Goal: Information Seeking & Learning: Learn about a topic

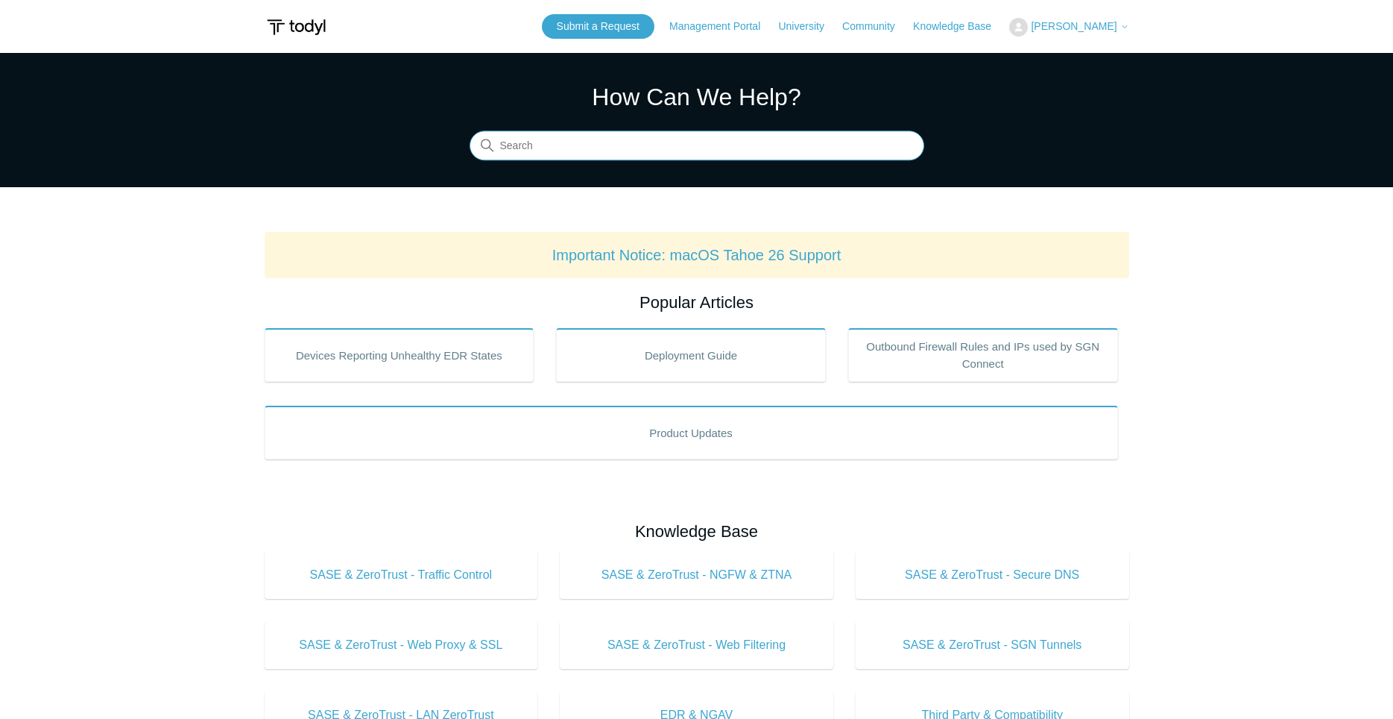
click at [597, 149] on input "Search" at bounding box center [697, 146] width 455 height 30
type input "userloggedin todyl report"
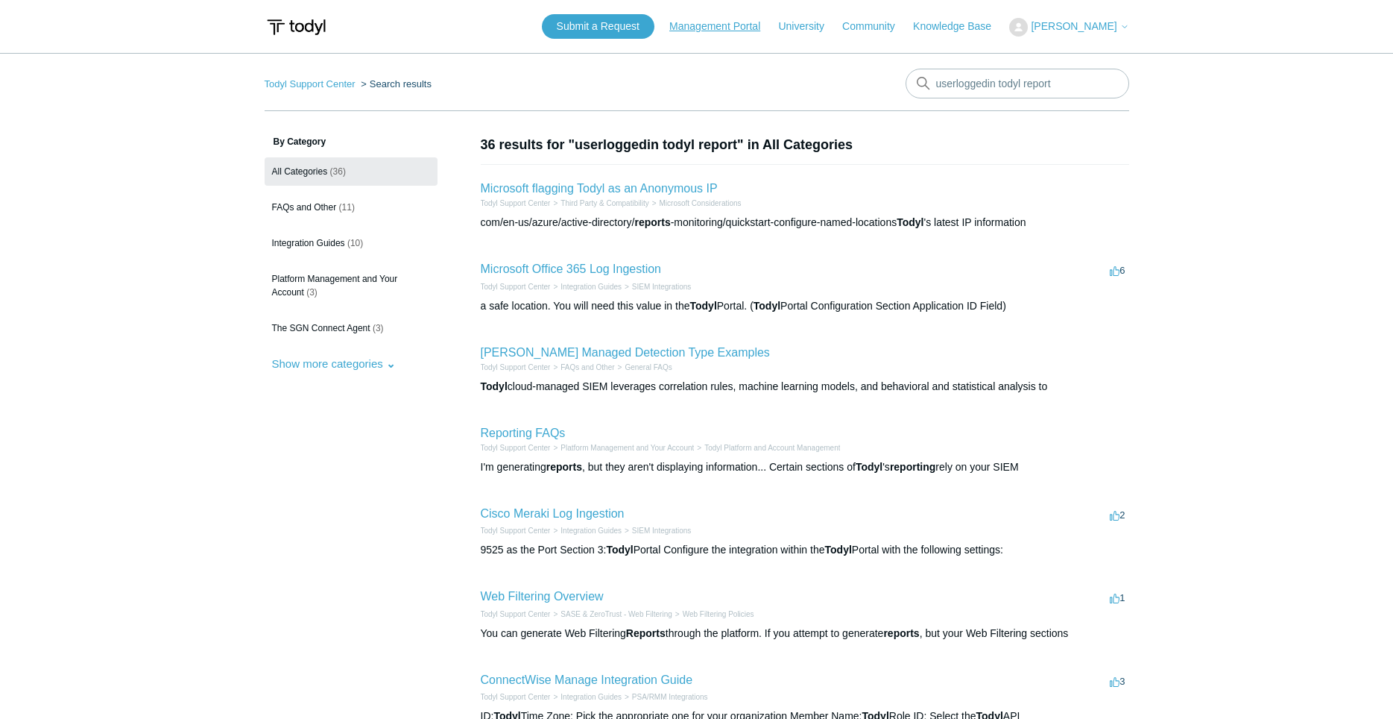
click at [714, 29] on link "Management Portal" at bounding box center [722, 27] width 106 height 16
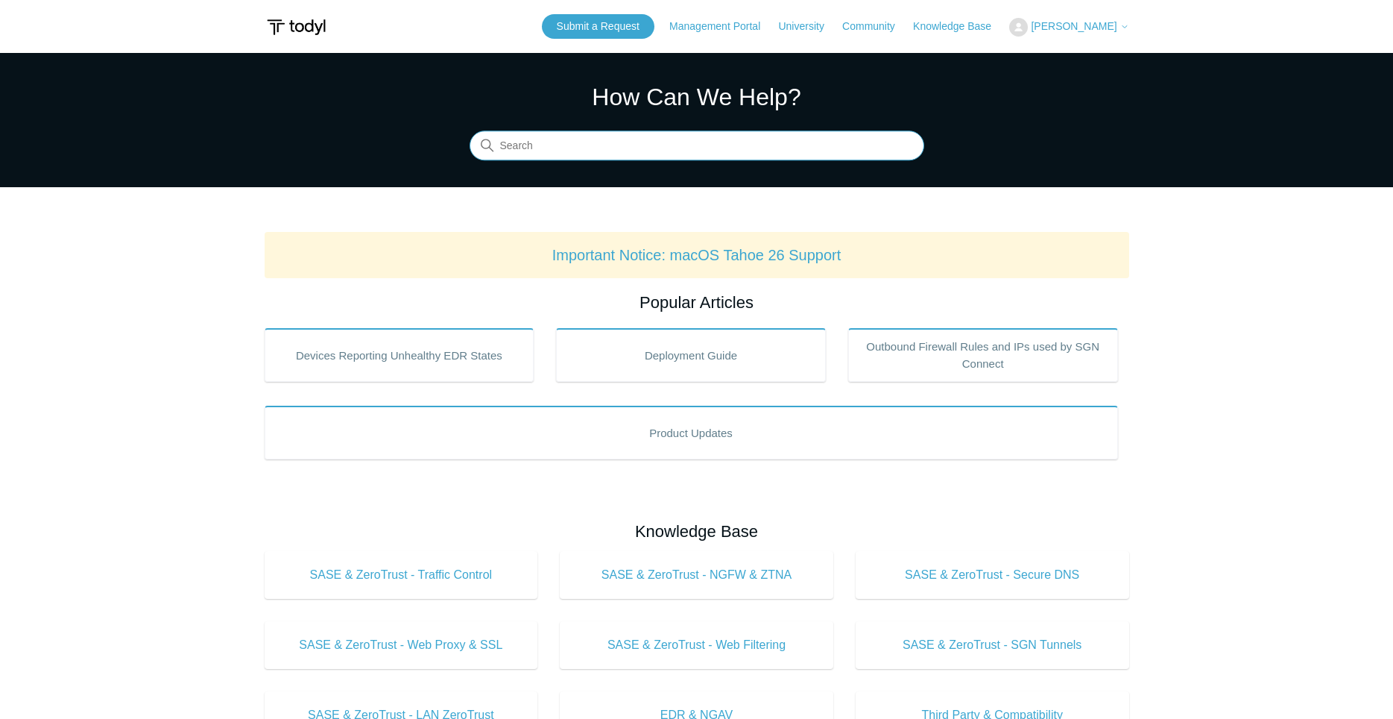
click at [599, 145] on input "Search" at bounding box center [697, 146] width 455 height 30
click at [621, 141] on input "Search" at bounding box center [697, 146] width 455 height 30
click at [637, 134] on input "Search" at bounding box center [697, 146] width 455 height 30
click at [736, 143] on input "Search" at bounding box center [697, 146] width 455 height 30
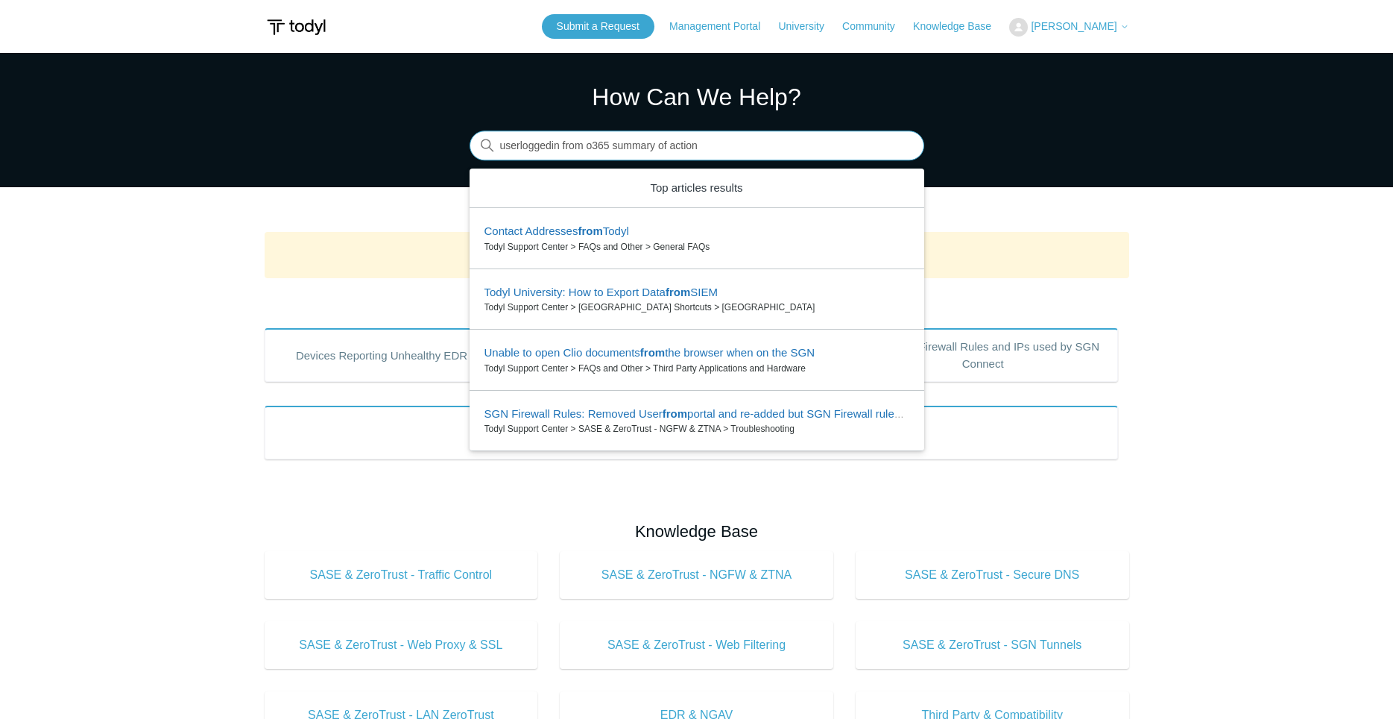
type input "userloggedin from o365 summary of actions"
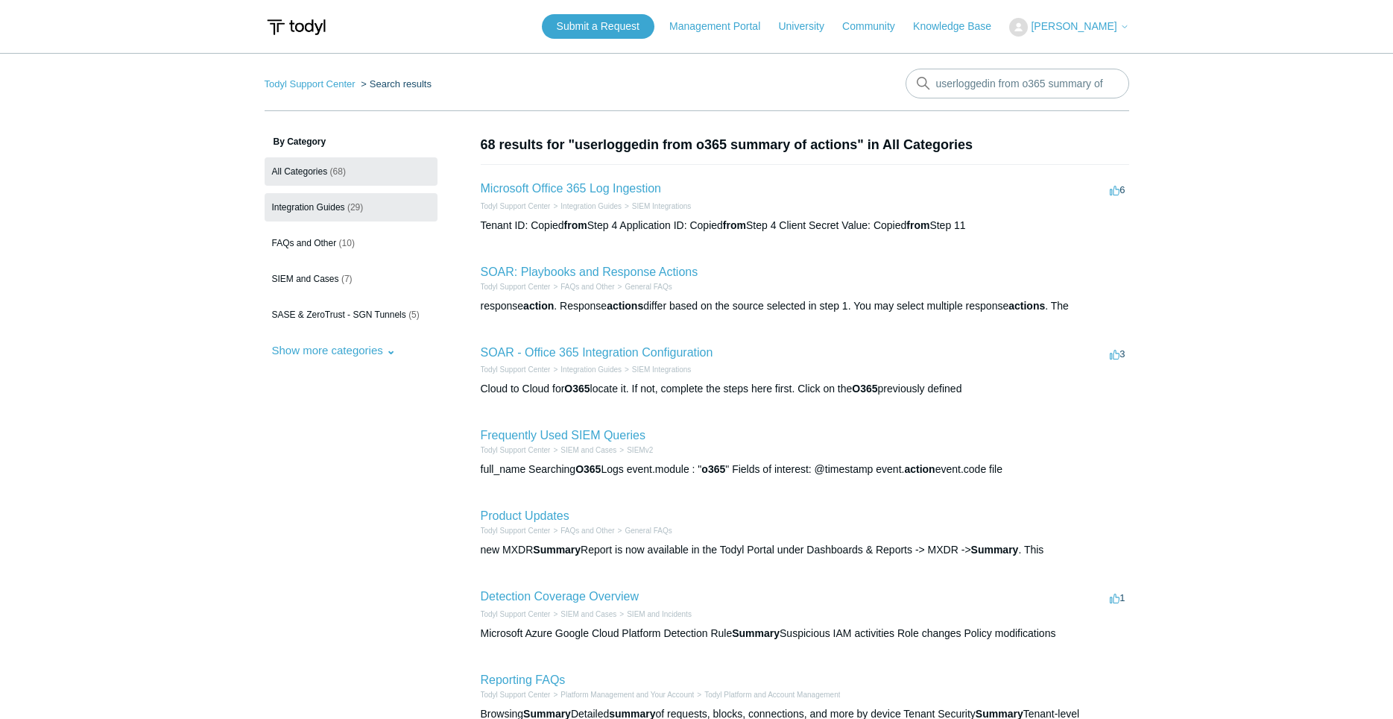
click at [335, 205] on span "Integration Guides" at bounding box center [308, 207] width 73 height 10
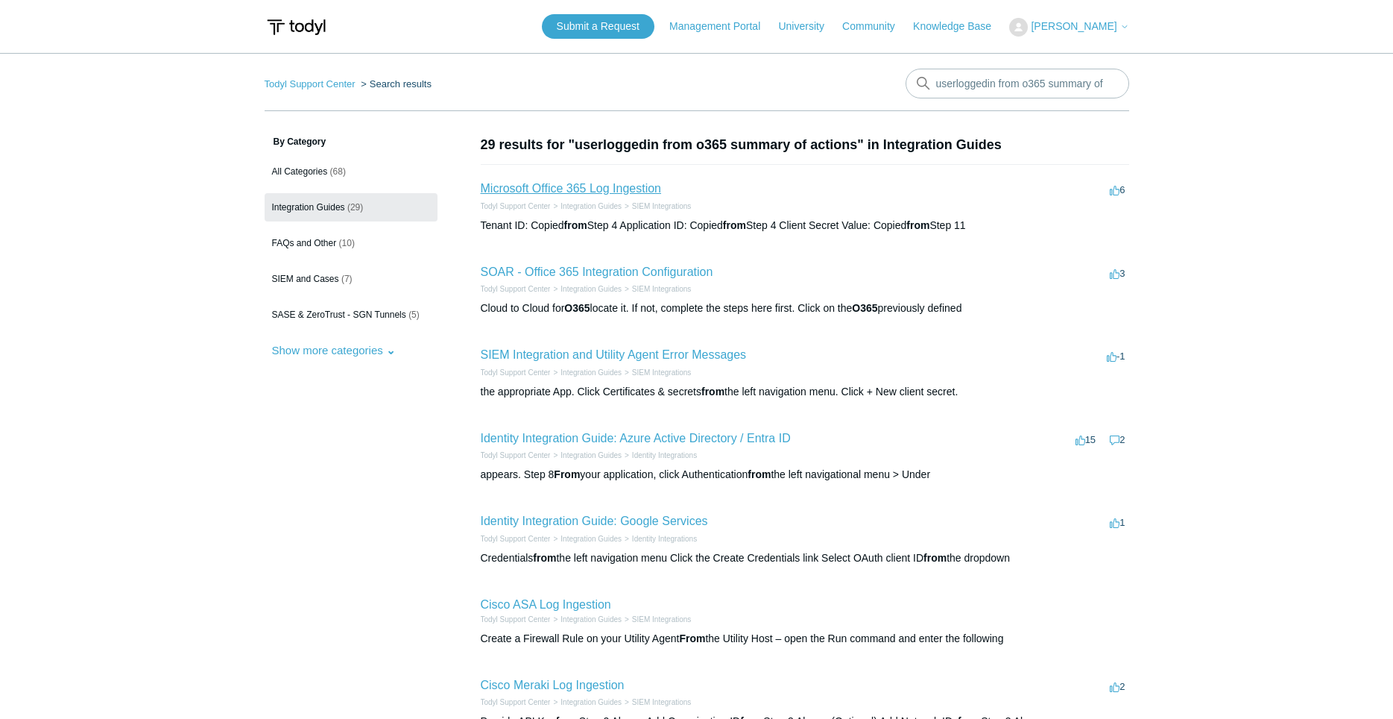
click at [621, 189] on link "Microsoft Office 365 Log Ingestion" at bounding box center [571, 188] width 181 height 13
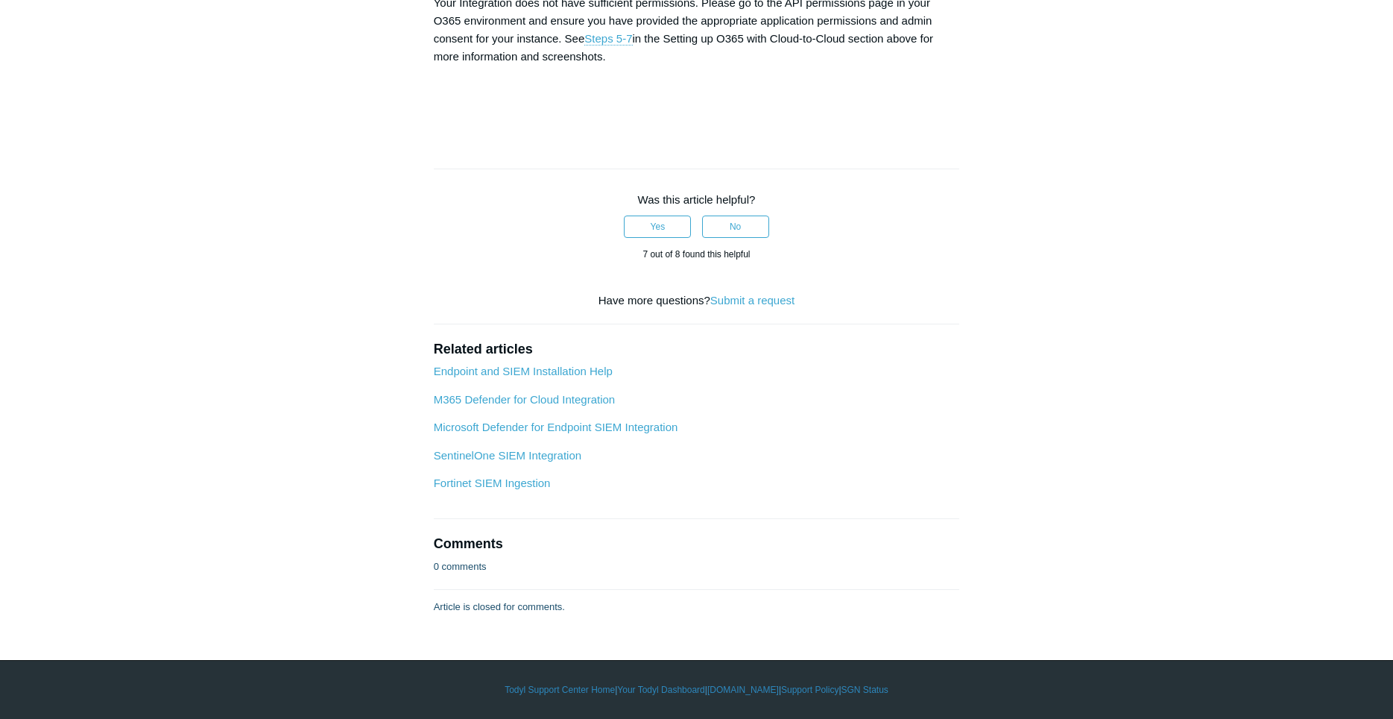
scroll to position [8439, 0]
click at [579, 406] on link "M365 Defender for Cloud Integration" at bounding box center [524, 399] width 181 height 13
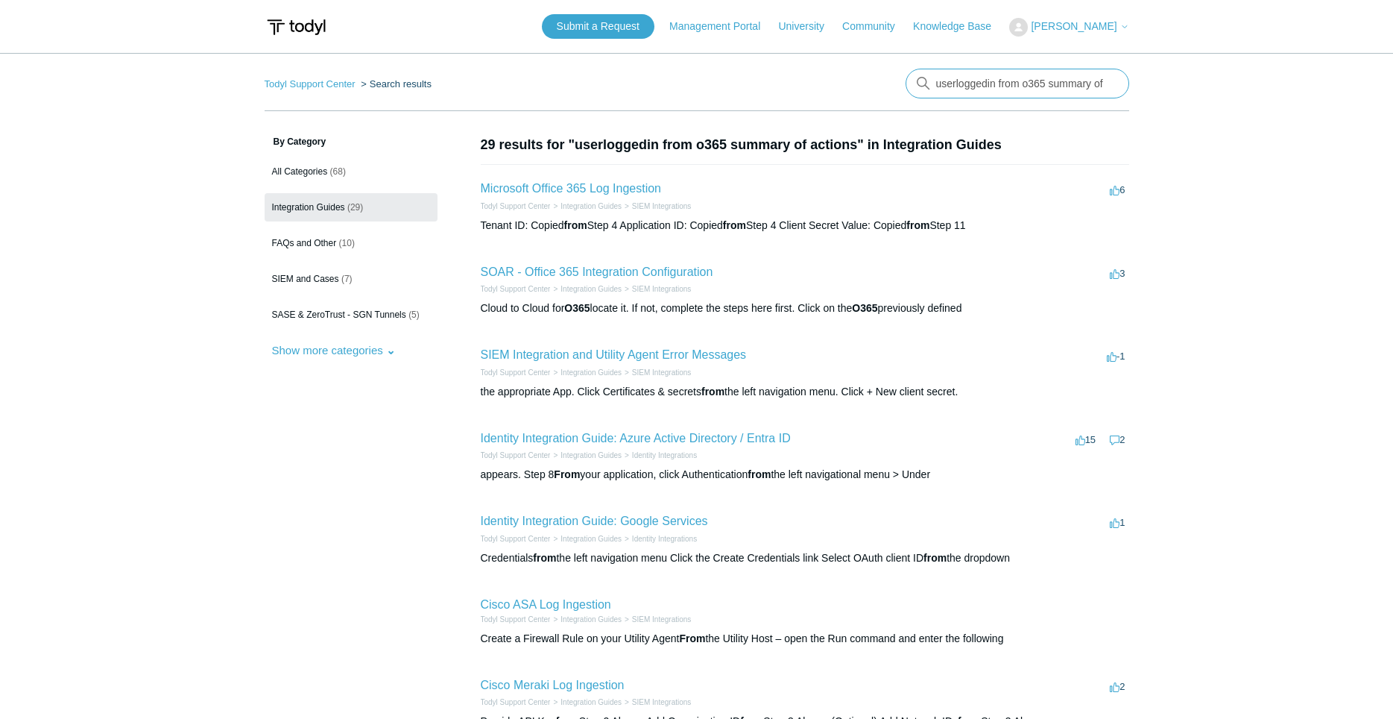
click at [1047, 90] on input "userloggedin from o365 summary of actions" at bounding box center [1018, 84] width 224 height 30
type input "0"
type input "o365 summary of actions"
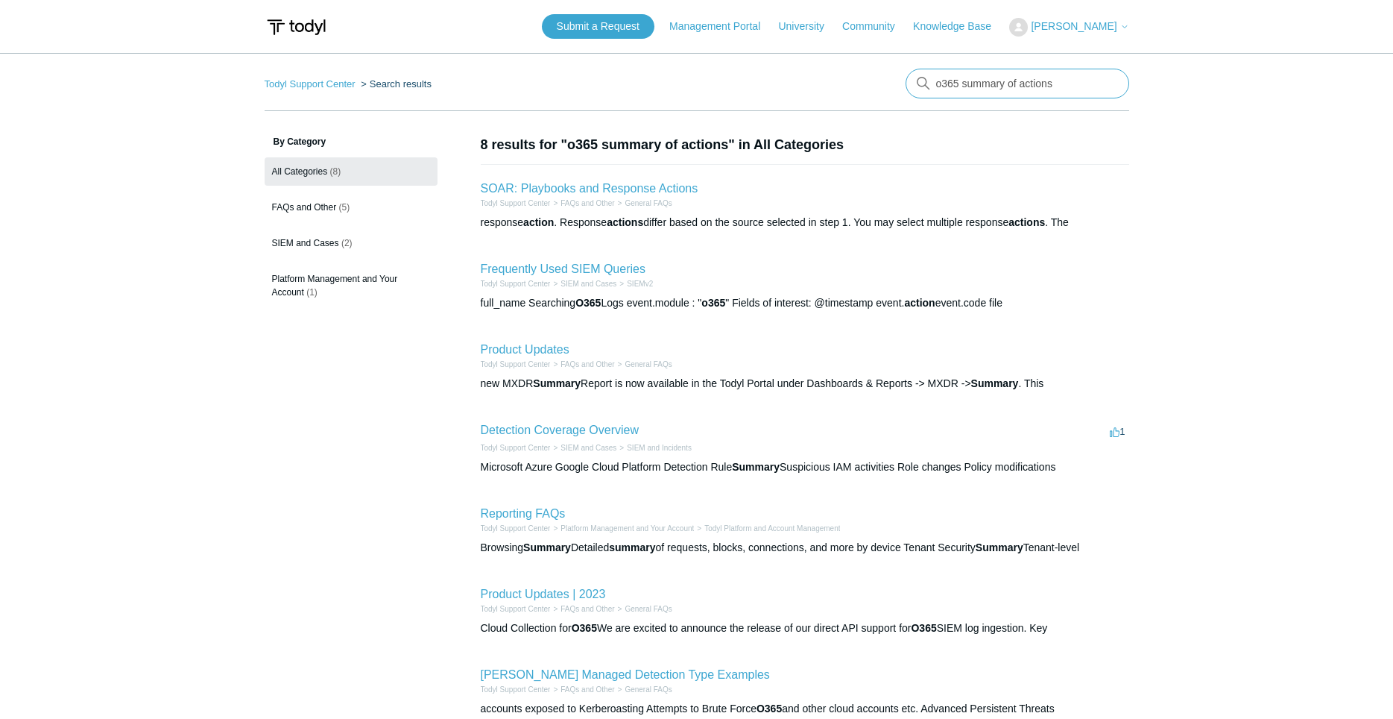
drag, startPoint x: 1086, startPoint y: 89, endPoint x: 745, endPoint y: 105, distance: 341.0
click at [906, 98] on input "o365 summary of actions" at bounding box center [1018, 84] width 224 height 30
click at [1047, 86] on input "o365 summary of actions" at bounding box center [1018, 84] width 224 height 30
drag, startPoint x: 1068, startPoint y: 88, endPoint x: 872, endPoint y: 106, distance: 196.9
click at [906, 98] on input "o365 summary of actions" at bounding box center [1018, 84] width 224 height 30
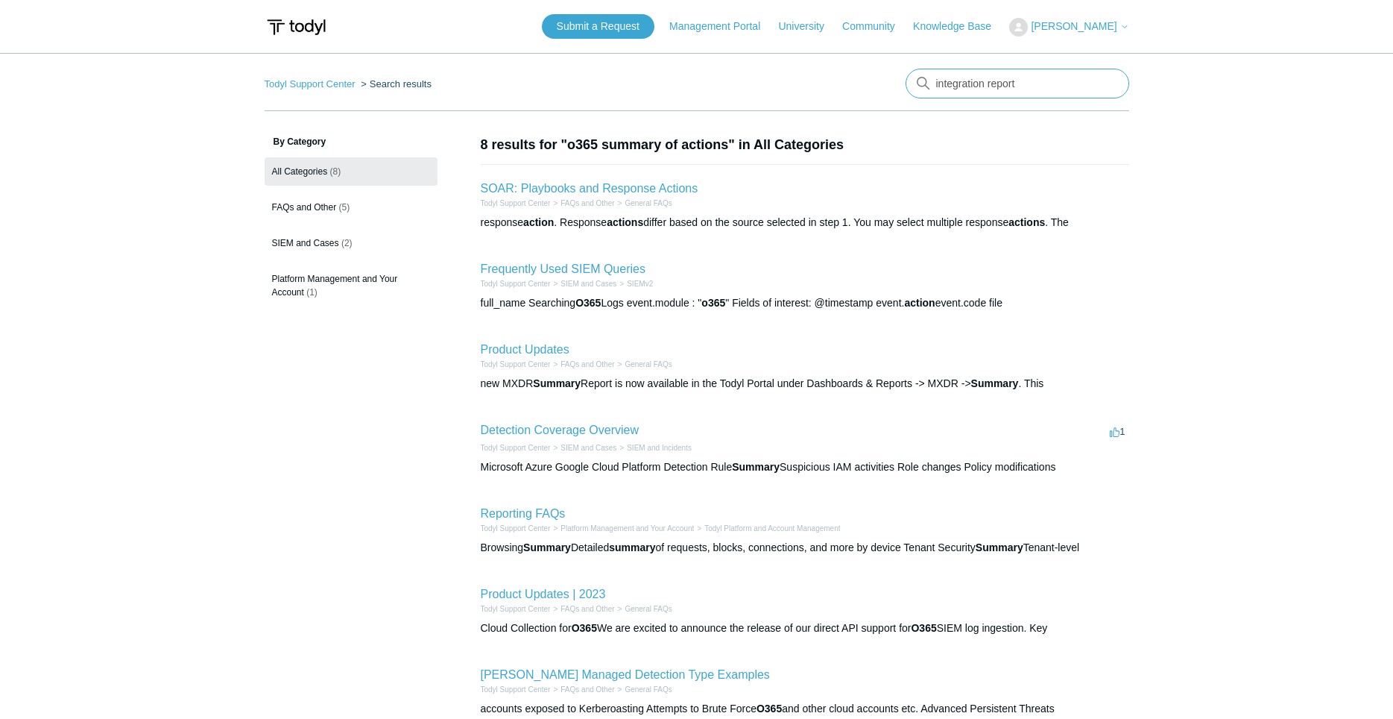
type input "integration reports"
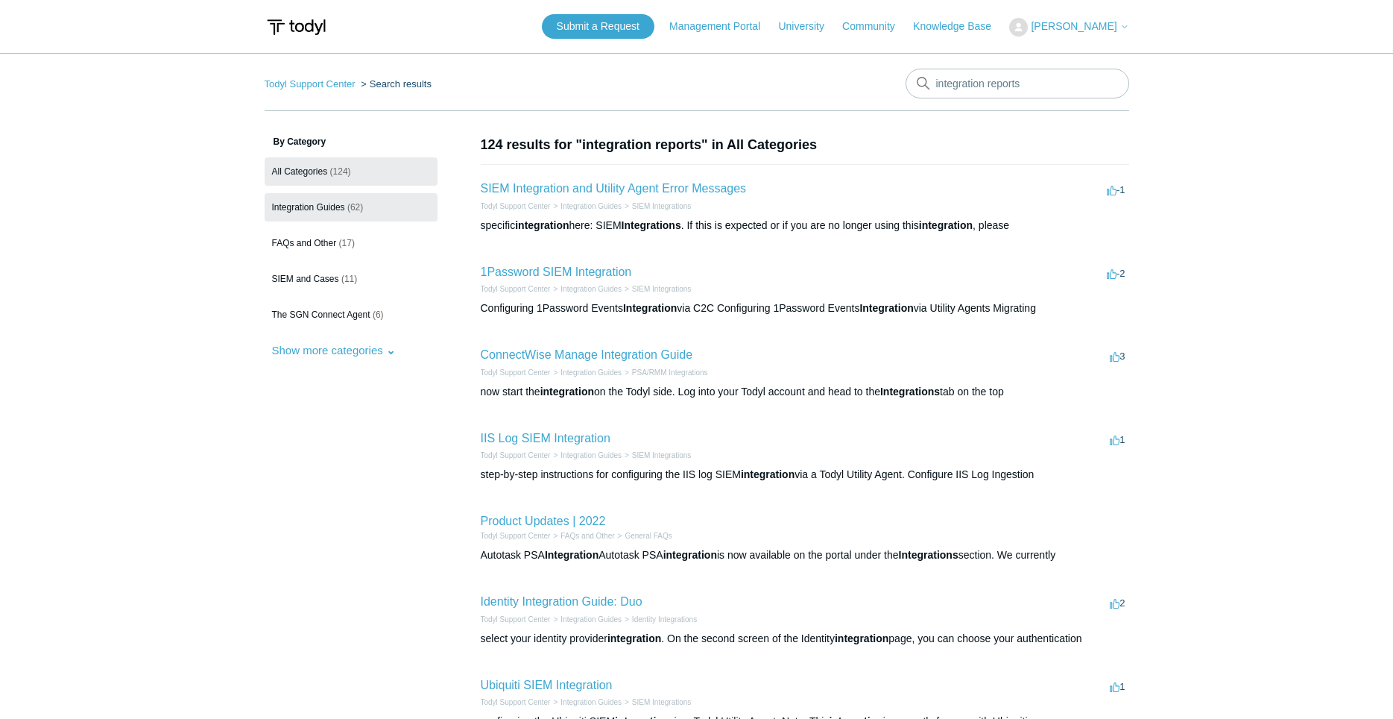
click at [360, 217] on link "Integration Guides (62)" at bounding box center [351, 207] width 173 height 28
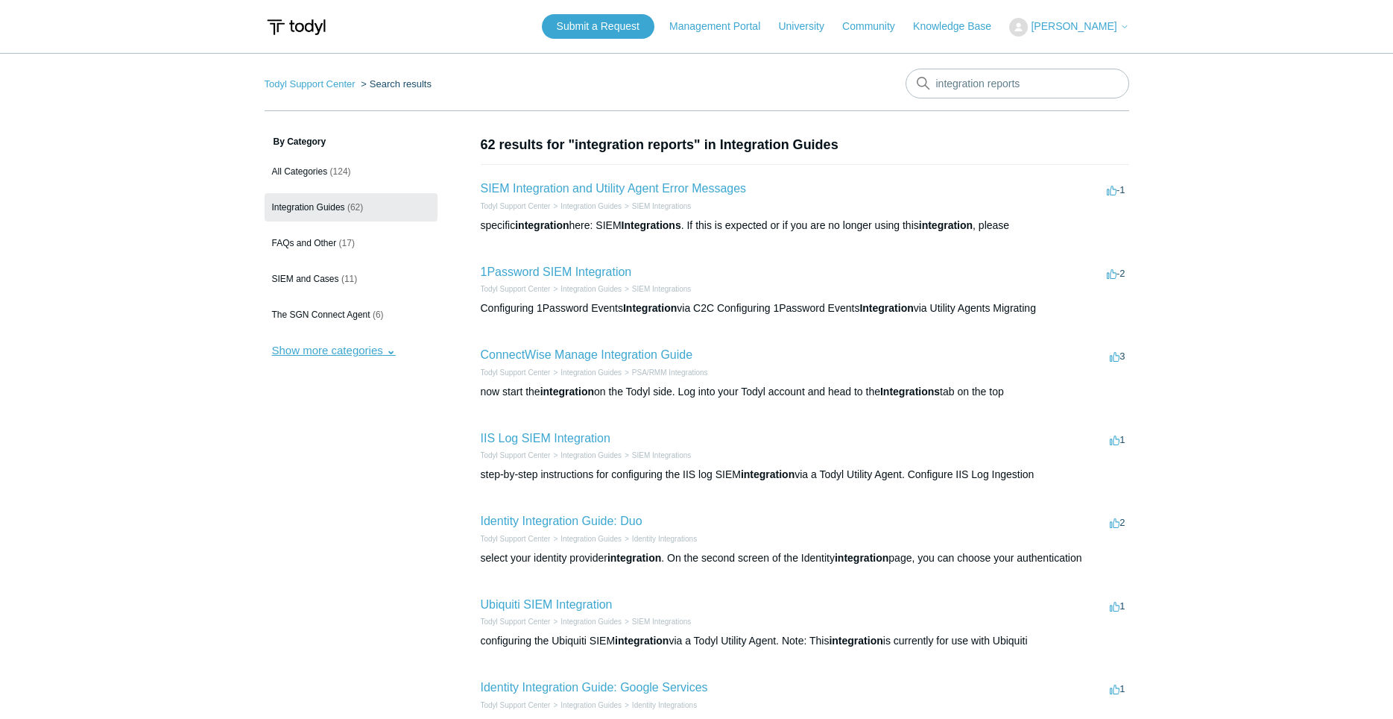
click at [374, 351] on button "Show more categories" at bounding box center [334, 350] width 139 height 28
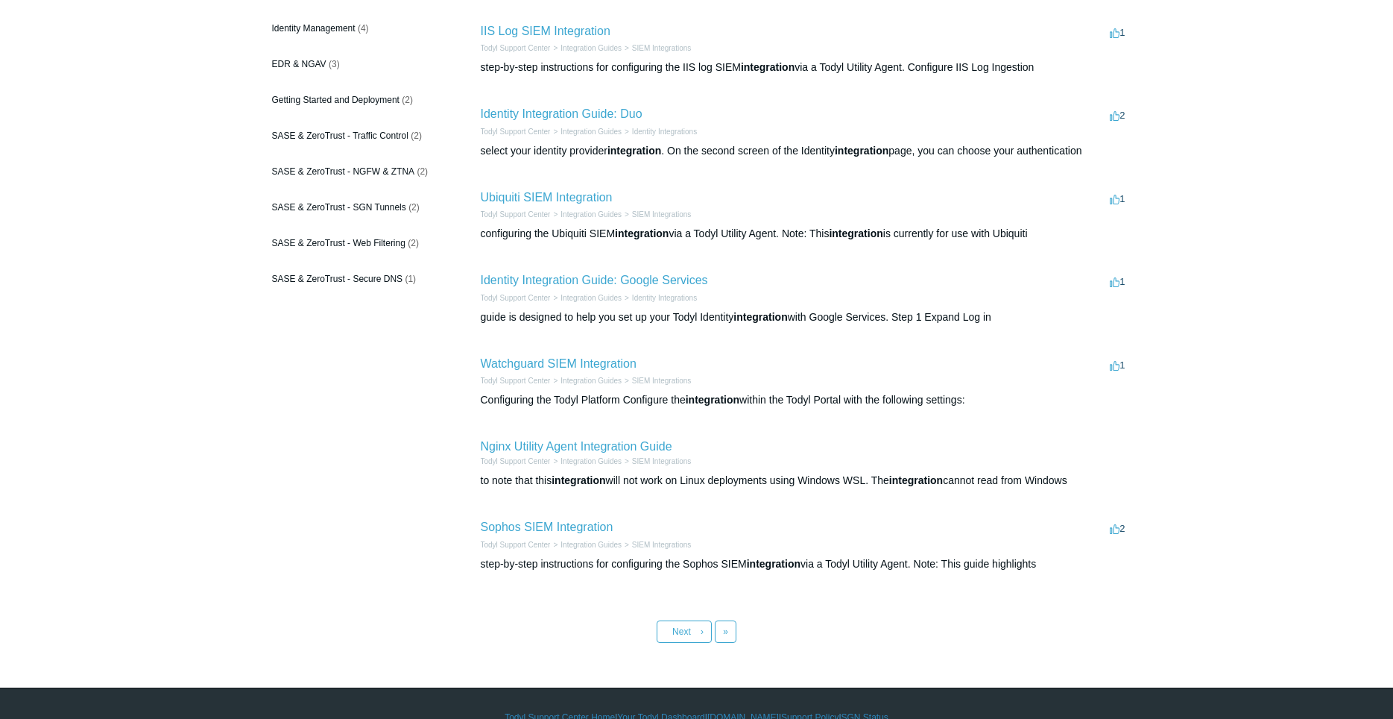
scroll to position [435, 0]
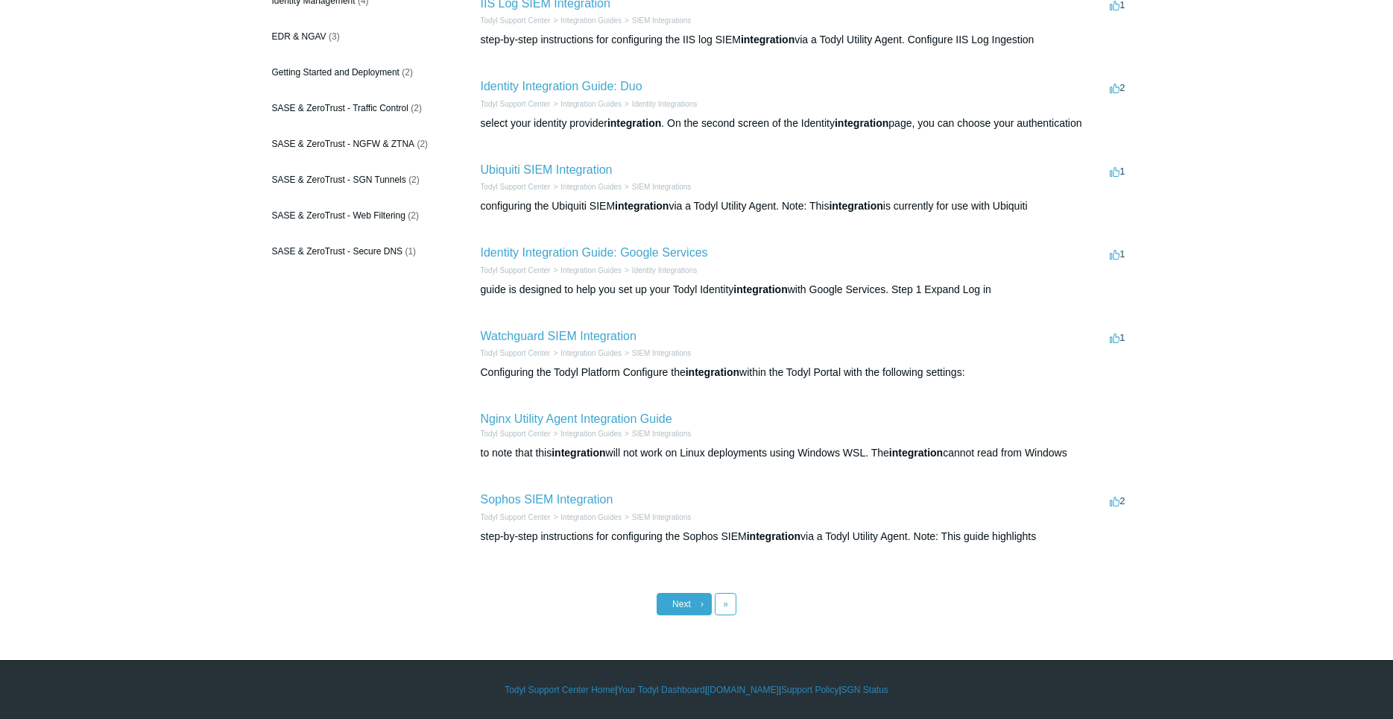
click at [692, 602] on link "Next ›" at bounding box center [684, 604] width 55 height 22
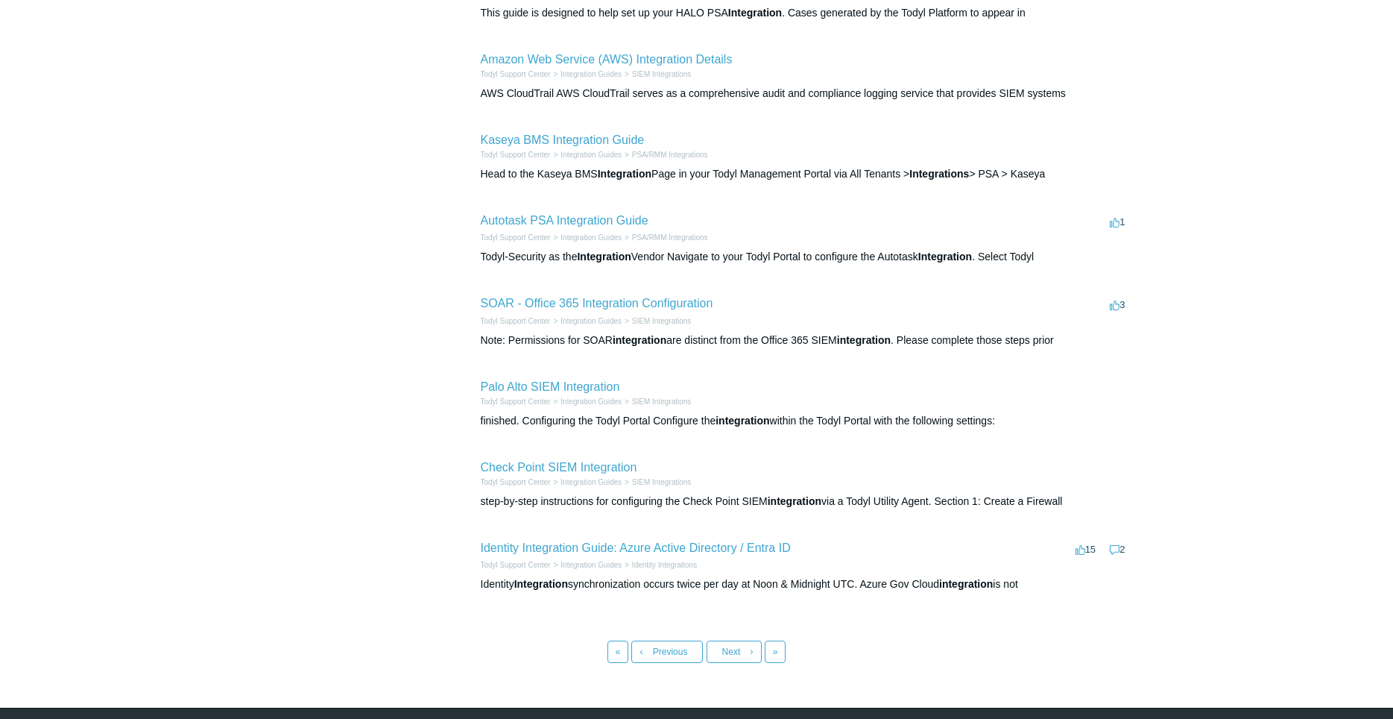
scroll to position [421, 0]
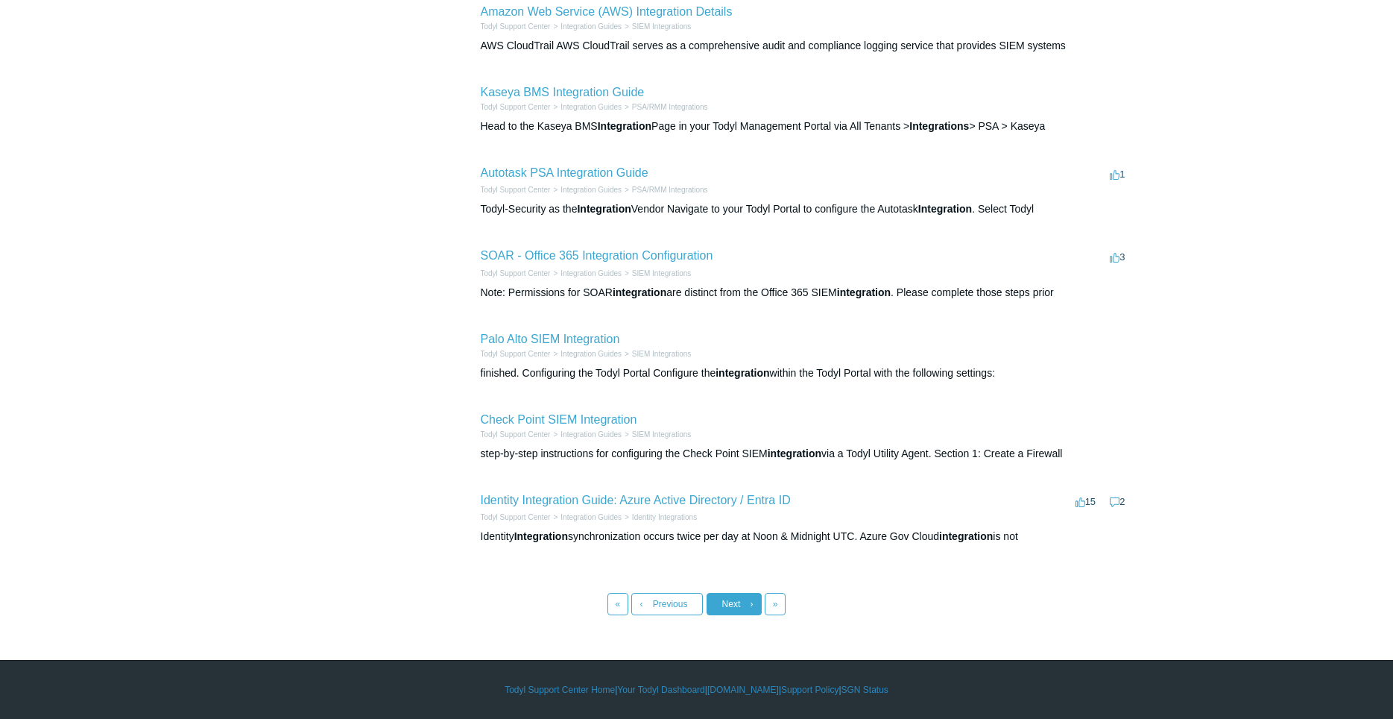
click at [741, 605] on link "Next ›" at bounding box center [734, 604] width 55 height 22
